Goal: Navigation & Orientation: Find specific page/section

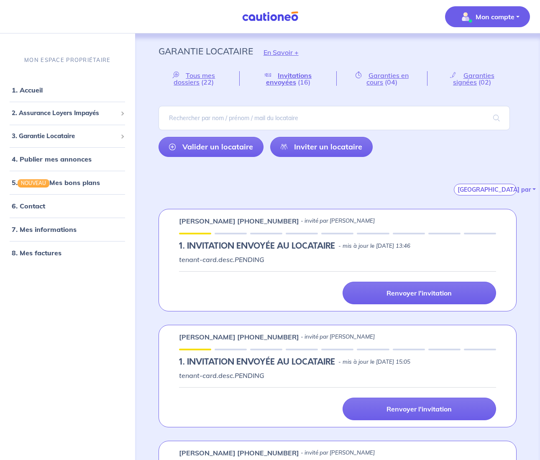
click at [475, 19] on span "Mon compte" at bounding box center [485, 16] width 59 height 13
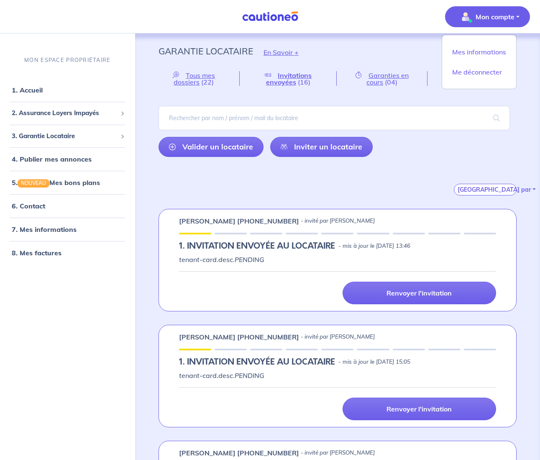
click at [426, 175] on div "[GEOGRAPHIC_DATA] par" at bounding box center [338, 180] width 358 height 32
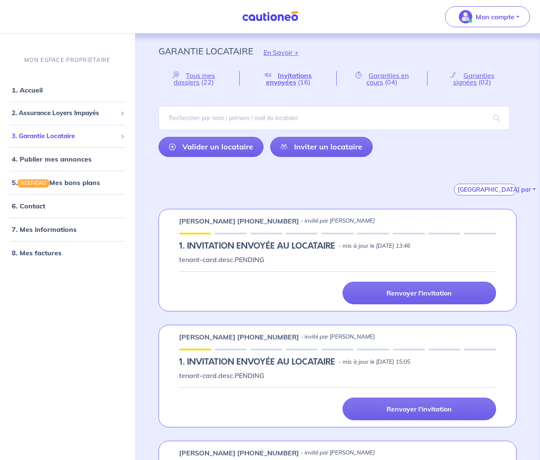
click at [74, 135] on span "3. Garantie Locataire" at bounding box center [64, 136] width 105 height 10
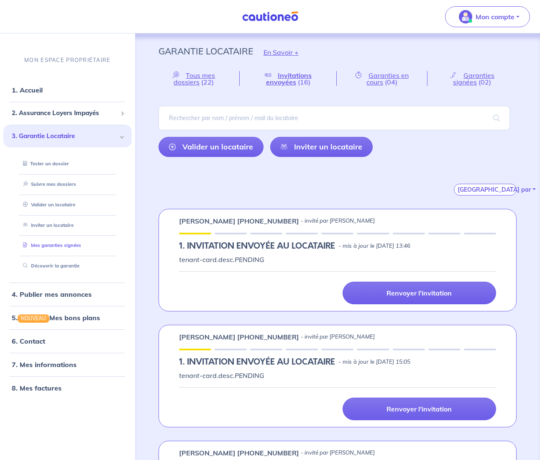
click at [72, 247] on link "Mes garanties signées" at bounding box center [51, 245] width 62 height 6
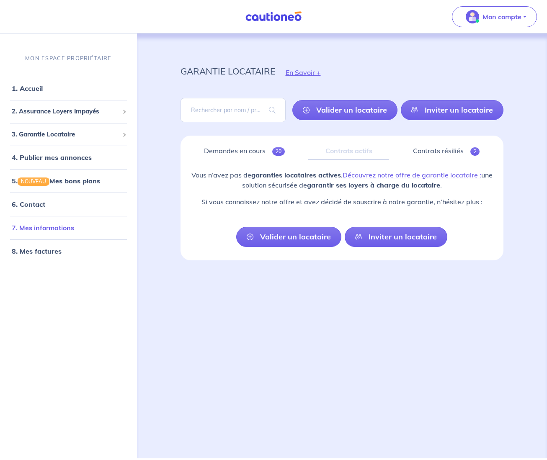
click at [52, 232] on link "7. Mes informations" at bounding box center [43, 228] width 62 height 8
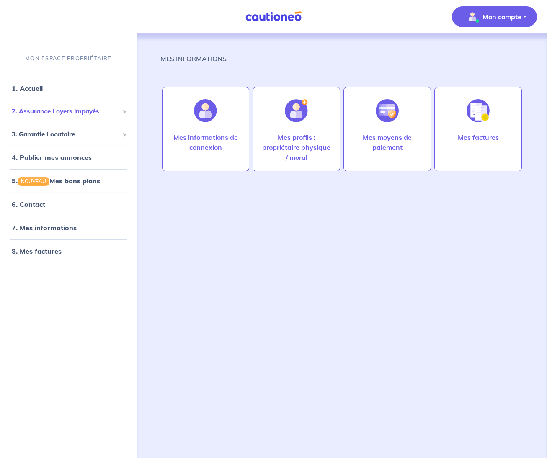
click at [77, 112] on span "2. Assurance Loyers Impayés" at bounding box center [65, 112] width 107 height 10
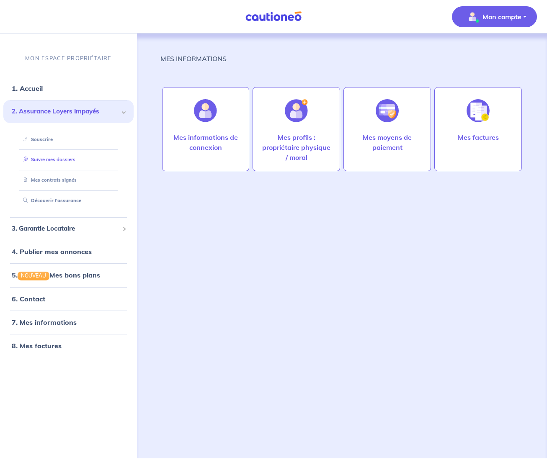
click at [49, 157] on link "Suivre mes dossiers" at bounding box center [48, 160] width 56 height 6
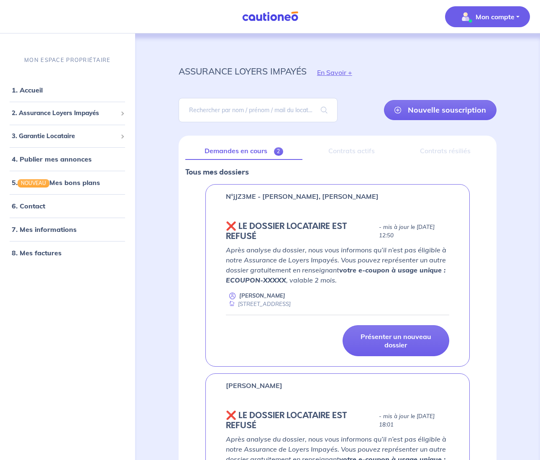
click at [509, 15] on p "Mon compte" at bounding box center [495, 17] width 39 height 10
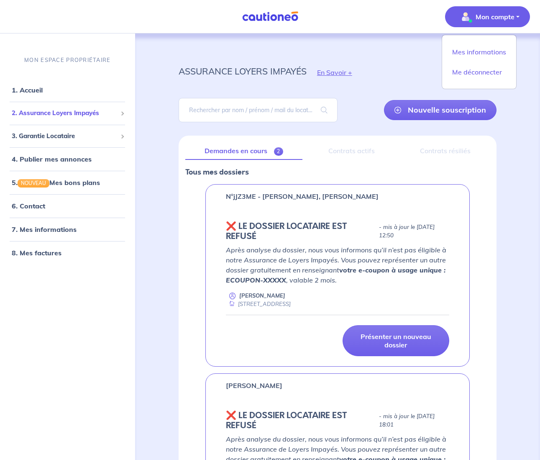
click at [112, 112] on span "2. Assurance Loyers Impayés" at bounding box center [64, 113] width 105 height 10
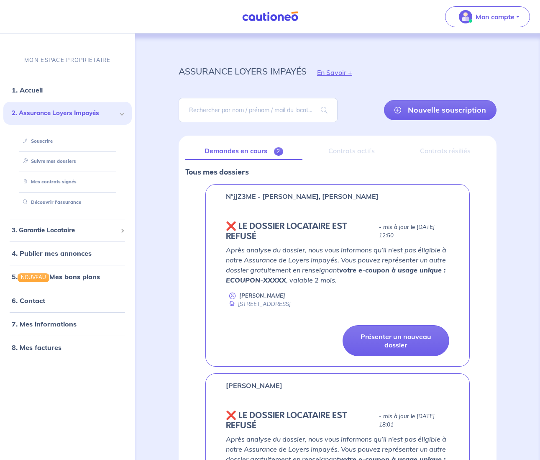
click at [112, 112] on span "2. Assurance Loyers Impayés" at bounding box center [64, 113] width 105 height 10
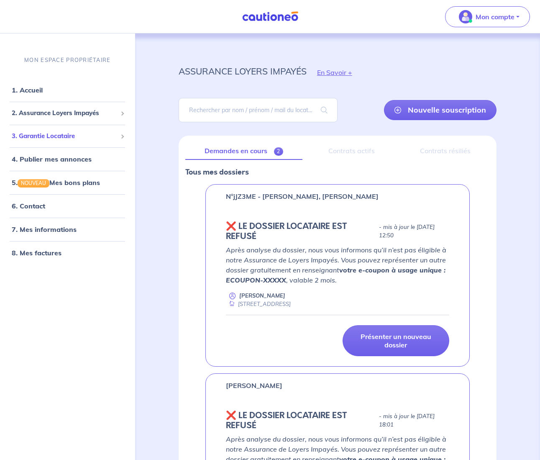
click at [103, 140] on span "3. Garantie Locataire" at bounding box center [64, 136] width 105 height 10
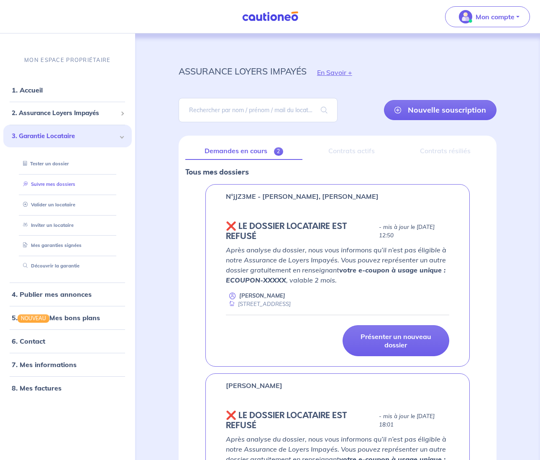
click at [72, 187] on link "Suivre mes dossiers" at bounding box center [48, 184] width 56 height 6
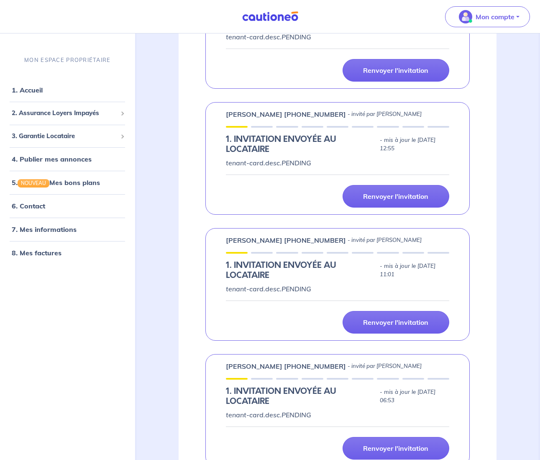
scroll to position [2272, 0]
